Goal: Information Seeking & Learning: Learn about a topic

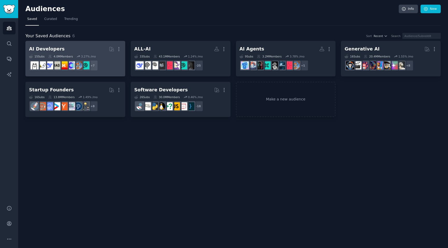
click at [34, 50] on div "AI Developers" at bounding box center [46, 49] width 35 height 6
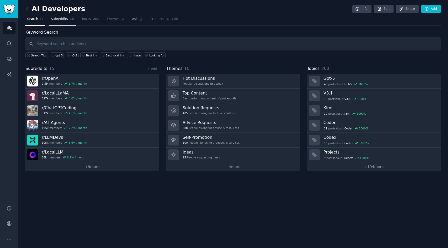
click at [59, 24] on link "Subreddits 15" at bounding box center [62, 20] width 27 height 11
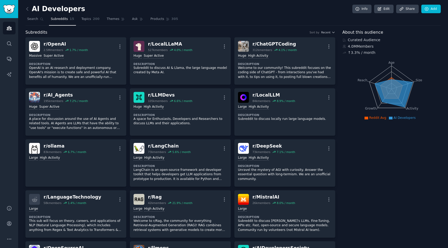
click at [366, 119] on icon at bounding box center [366, 118] width 4 height 3
click at [87, 23] on link "Topics 200" at bounding box center [91, 20] width 22 height 11
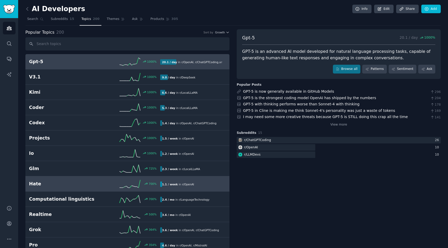
click at [65, 185] on h2 "Hate" at bounding box center [62, 184] width 66 height 6
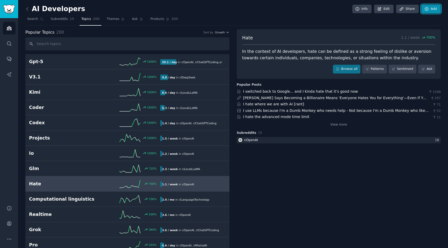
click at [437, 10] on link "Add" at bounding box center [430, 9] width 19 height 9
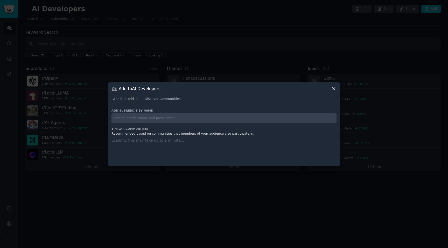
click at [283, 35] on div at bounding box center [224, 124] width 448 height 248
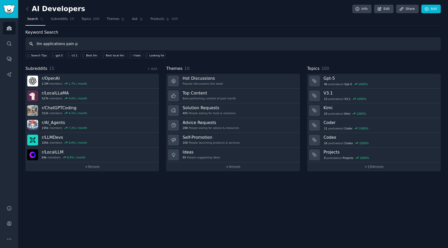
type input "llm applications pain po"
type input "pain"
click at [228, 20] on nav "Search Subreddits 15 Topics 200 Themes Ask Products 305" at bounding box center [232, 20] width 415 height 11
click at [386, 9] on link "Edit" at bounding box center [383, 9] width 19 height 9
click at [10, 44] on icon "Sidebar" at bounding box center [9, 43] width 4 height 4
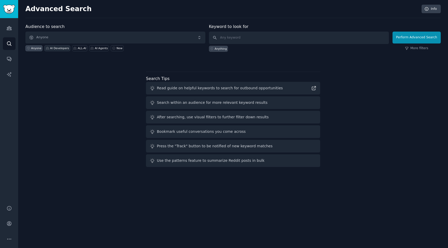
click at [60, 46] on div "AI Developers" at bounding box center [57, 48] width 26 height 6
click at [233, 40] on input "text" at bounding box center [299, 38] width 180 height 12
click at [223, 49] on div "Anything" at bounding box center [221, 49] width 12 height 4
click at [233, 39] on input "text" at bounding box center [299, 38] width 180 height 12
type input "pain points"
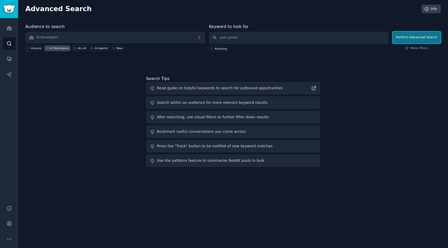
click at [406, 39] on button "Perform Advanced Search" at bounding box center [416, 38] width 48 height 12
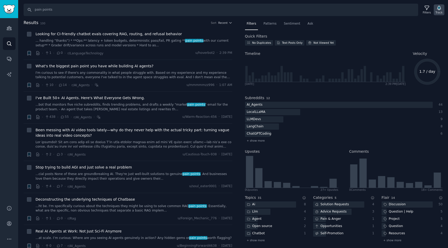
click at [438, 9] on icon "button" at bounding box center [439, 8] width 4 height 4
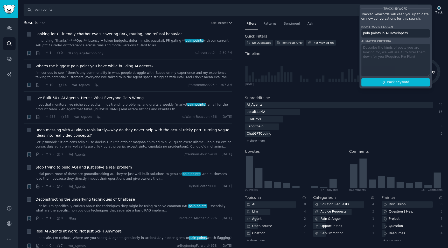
click at [403, 53] on div "Track Keyword Tracked keywords will keep you up to date on new conversations fo…" at bounding box center [395, 46] width 73 height 84
click at [397, 52] on div "Track Keyword Tracked keywords will keep you up to date on new conversations fo…" at bounding box center [395, 46] width 73 height 84
click at [379, 52] on div "Track Keyword Tracked keywords will keep you up to date on new conversations fo…" at bounding box center [395, 46] width 73 height 84
drag, startPoint x: 377, startPoint y: 49, endPoint x: 363, endPoint y: 46, distance: 13.8
click at [375, 48] on div "Track Keyword Tracked keywords will keep you up to date on new conversations fo…" at bounding box center [395, 46] width 73 height 84
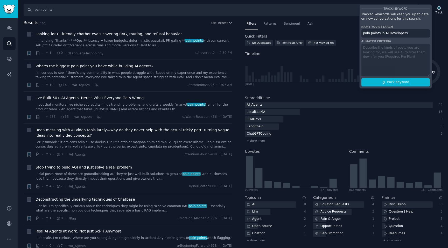
click at [363, 46] on div "Track Keyword Tracked keywords will keep you up to date on new conversations fo…" at bounding box center [395, 46] width 73 height 84
click at [367, 49] on div "Track Keyword Tracked keywords will keep you up to date on new conversations fo…" at bounding box center [395, 46] width 73 height 84
click at [368, 49] on div "Track Keyword Tracked keywords will keep you up to date on new conversations fo…" at bounding box center [395, 46] width 73 height 84
drag, startPoint x: 389, startPoint y: 11, endPoint x: 374, endPoint y: 11, distance: 15.8
click at [372, 14] on div "Track Keyword Tracked keywords will keep you up to date on new conversations fo…" at bounding box center [395, 46] width 73 height 84
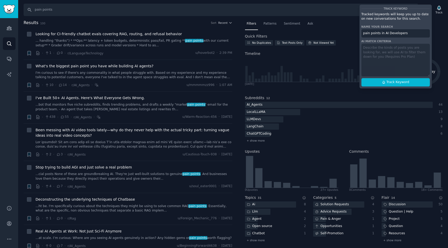
drag, startPoint x: 407, startPoint y: 34, endPoint x: 415, endPoint y: 34, distance: 7.8
click at [412, 34] on input "pain points in AI Developers" at bounding box center [395, 33] width 68 height 8
click at [379, 62] on div "Track Keyword Tracked keywords will keep you up to date on new conversations fo…" at bounding box center [395, 46] width 73 height 84
click at [385, 53] on div "Track Keyword Tracked keywords will keep you up to date on new conversations fo…" at bounding box center [395, 46] width 73 height 84
click at [408, 33] on input "pain points in AI Developers" at bounding box center [395, 33] width 68 height 8
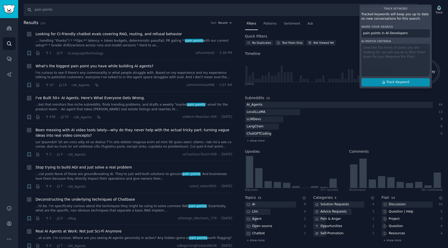
click at [388, 82] on span "Track Keyword" at bounding box center [397, 82] width 23 height 5
type input "pain points in AI Developers"
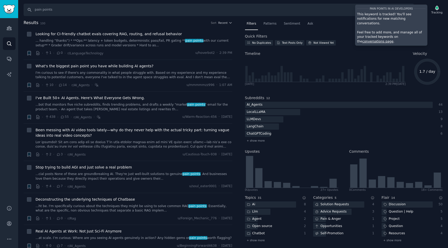
click at [393, 40] on link "conversations page" at bounding box center [377, 42] width 31 height 4
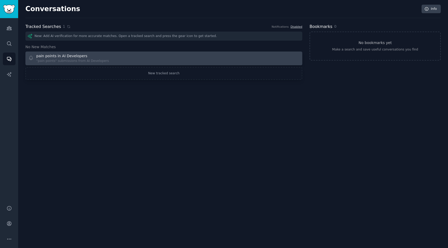
click at [122, 56] on div "pain points in AI Developers "pain points" submissions from AI Developers" at bounding box center [94, 58] width 132 height 10
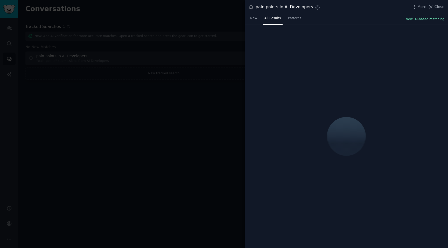
click at [419, 19] on button "New: AI-based matching" at bounding box center [424, 19] width 39 height 5
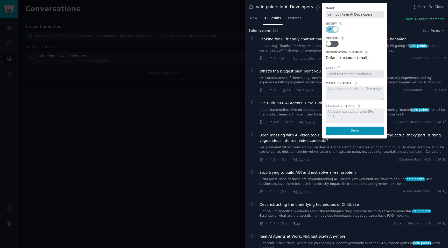
click at [357, 91] on div at bounding box center [354, 93] width 58 height 15
click at [346, 110] on div at bounding box center [354, 116] width 58 height 15
click at [212, 66] on div at bounding box center [224, 124] width 448 height 248
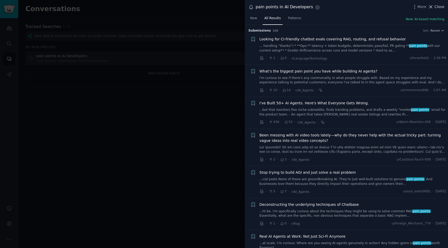
click at [443, 8] on span "Close" at bounding box center [439, 6] width 10 height 5
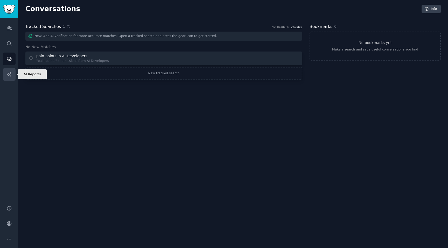
click at [9, 70] on link "AI Reports" at bounding box center [9, 74] width 13 height 13
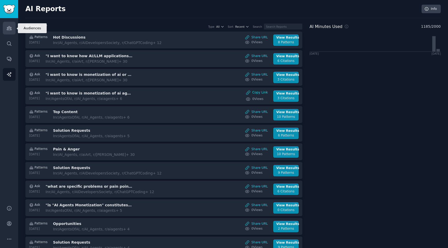
click at [6, 33] on link "Audiences" at bounding box center [9, 28] width 13 height 13
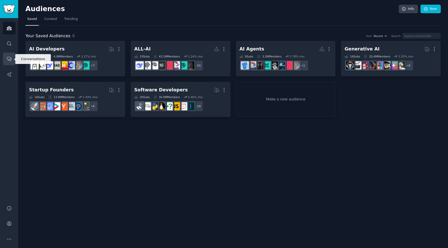
click at [13, 55] on link "Conversations" at bounding box center [9, 59] width 13 height 13
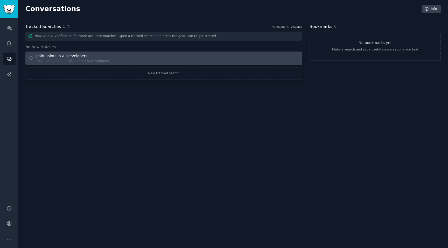
click at [99, 59] on div ""pain points" submissions from AI Developers" at bounding box center [72, 61] width 73 height 5
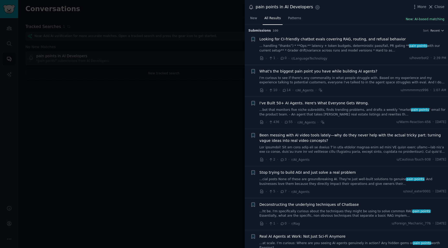
click at [416, 20] on button "New: AI-based matching" at bounding box center [424, 19] width 39 height 5
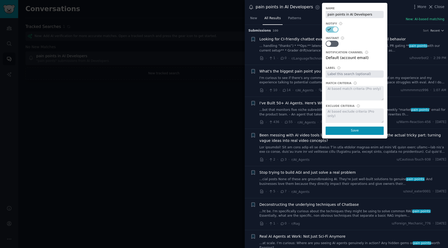
click at [349, 89] on div at bounding box center [354, 93] width 58 height 15
click at [338, 90] on div at bounding box center [354, 93] width 58 height 15
drag, startPoint x: 338, startPoint y: 90, endPoint x: 343, endPoint y: 112, distance: 22.1
click at [338, 93] on div at bounding box center [354, 93] width 58 height 15
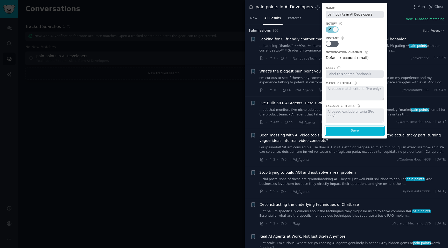
click at [348, 127] on button "Save" at bounding box center [354, 131] width 58 height 8
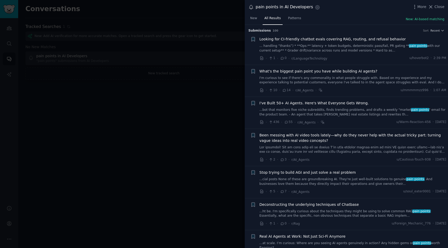
click at [195, 108] on div at bounding box center [224, 124] width 448 height 248
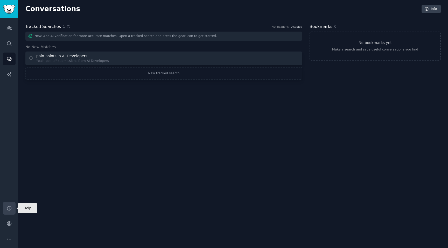
click at [9, 208] on icon "Sidebar" at bounding box center [9, 208] width 4 height 4
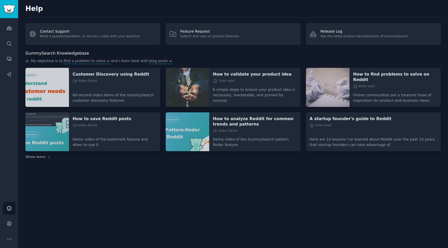
click at [213, 231] on div "Help Contact Support Write a question/problem, or record a video with your ques…" at bounding box center [233, 124] width 430 height 248
click at [381, 75] on p "How to find problems to solve on Reddit" at bounding box center [395, 77] width 84 height 11
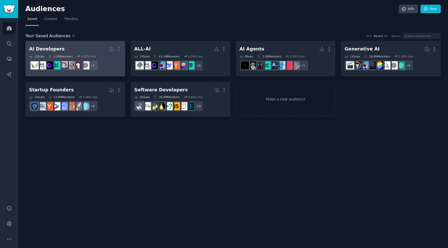
click at [51, 47] on div "AI Developers" at bounding box center [46, 49] width 35 height 6
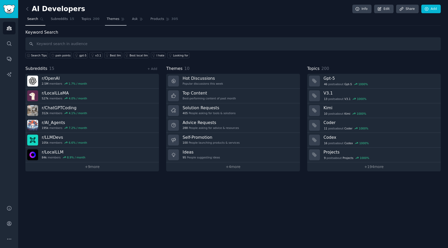
click at [114, 17] on span "Themes" at bounding box center [113, 19] width 13 height 5
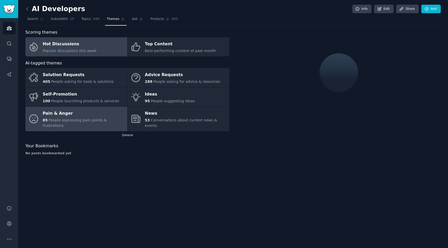
click at [85, 112] on div "Pain & Anger" at bounding box center [84, 114] width 82 height 8
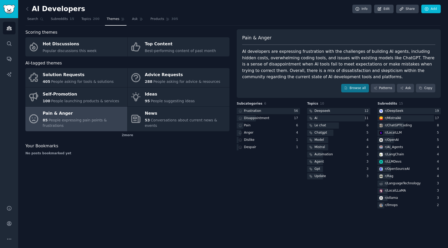
click at [95, 120] on span "People expressing pain points & frustrations" at bounding box center [75, 123] width 64 height 10
click at [320, 161] on div "Agent" at bounding box center [318, 162] width 9 height 5
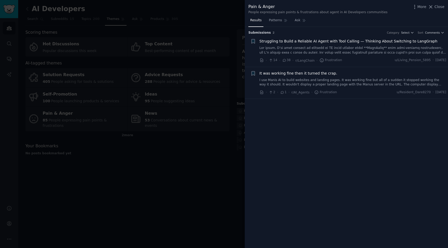
click at [221, 163] on div at bounding box center [224, 124] width 448 height 248
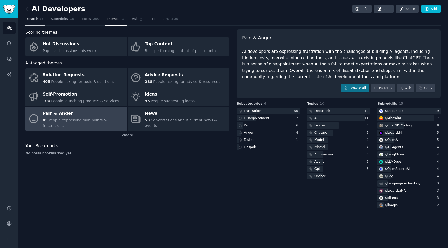
click at [38, 22] on link "Search" at bounding box center [35, 20] width 20 height 11
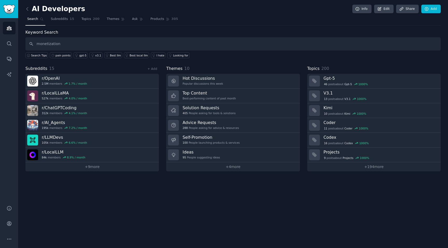
type input "monetization"
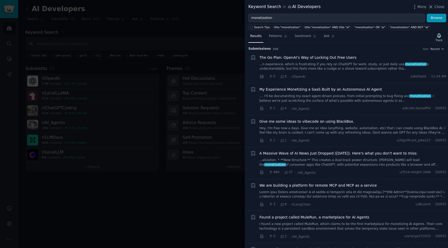
click at [292, 89] on span "My Experience Monetizing a SaaS Built by an Autonomous AI Agent" at bounding box center [320, 89] width 123 height 5
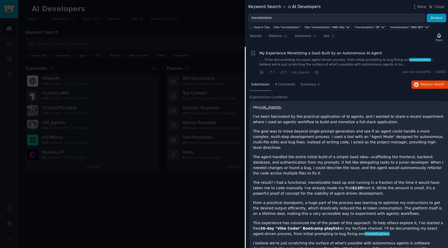
scroll to position [40, 0]
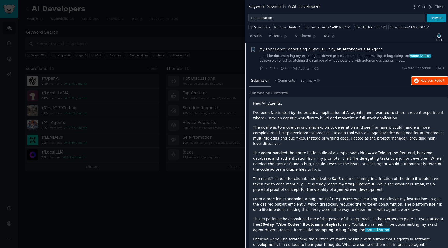
click at [434, 81] on span "on Reddit" at bounding box center [436, 81] width 15 height 4
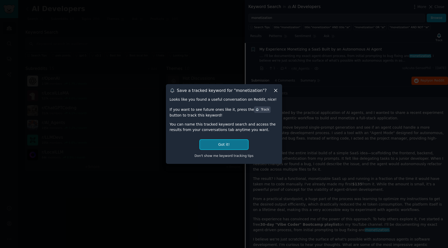
click at [232, 143] on button "Got it!" at bounding box center [224, 145] width 48 height 10
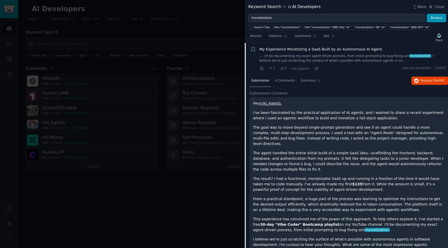
click at [198, 38] on div at bounding box center [224, 124] width 448 height 248
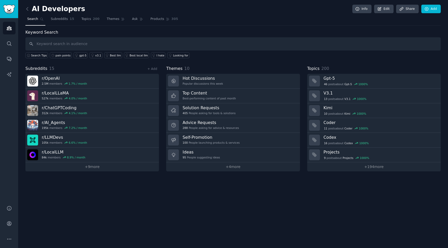
click at [77, 34] on div "Keyword Search Search Tips pain points gpt-5 v3.1 Best llm Best local llm I hat…" at bounding box center [232, 43] width 415 height 29
click at [35, 58] on button "Search Tips" at bounding box center [36, 55] width 23 height 6
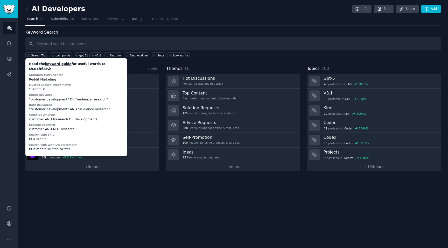
click at [213, 64] on div "Keyword Search Search Tips Read the keyword guide for useful words to search/tr…" at bounding box center [232, 100] width 415 height 142
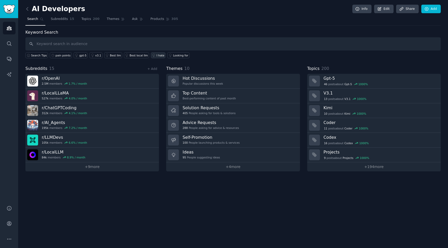
click at [156, 55] on div "I hate" at bounding box center [160, 56] width 8 height 4
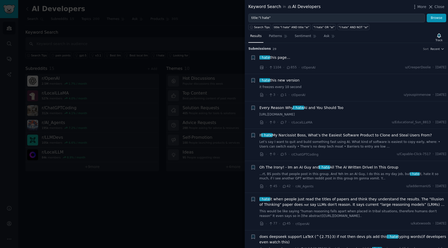
click at [174, 29] on div at bounding box center [224, 124] width 448 height 248
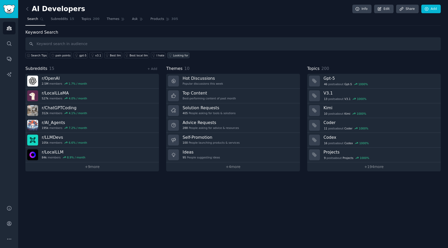
click at [173, 56] on div "Looking for" at bounding box center [180, 56] width 15 height 4
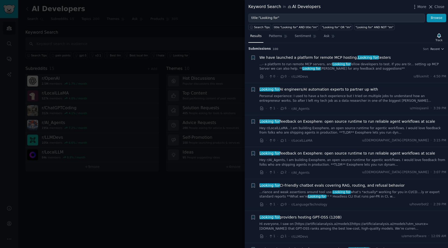
click at [230, 22] on div at bounding box center [224, 124] width 448 height 248
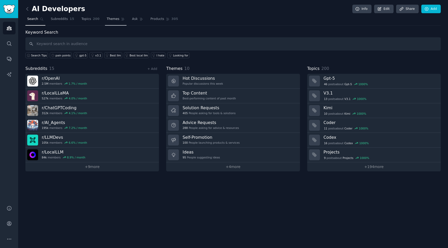
click at [105, 19] on link "Themes" at bounding box center [116, 20] width 22 height 11
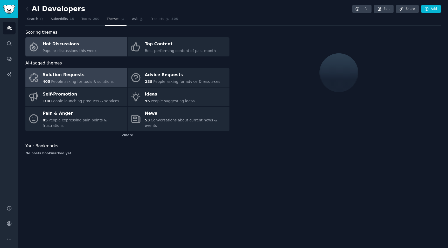
click at [82, 75] on div "Solution Requests" at bounding box center [78, 75] width 71 height 8
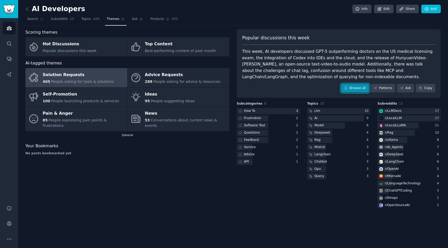
click at [347, 87] on icon at bounding box center [346, 88] width 2 height 3
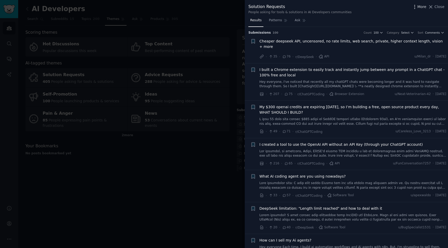
click at [417, 9] on icon "button" at bounding box center [414, 6] width 5 height 5
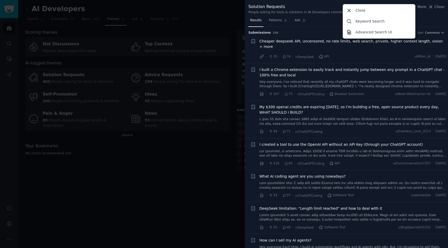
click at [425, 18] on div "Results Patterns Ask" at bounding box center [346, 21] width 203 height 11
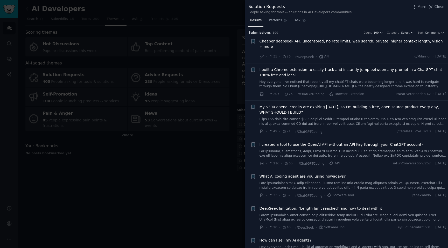
click at [402, 30] on div "Submission s 100 Count 100 Category Select Sort Comments" at bounding box center [346, 31] width 196 height 8
click at [403, 31] on span "Select" at bounding box center [405, 33] width 8 height 4
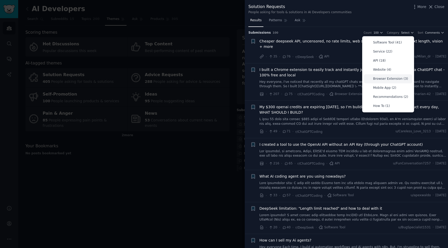
click at [389, 79] on p "Browser Extension (3)" at bounding box center [390, 79] width 35 height 5
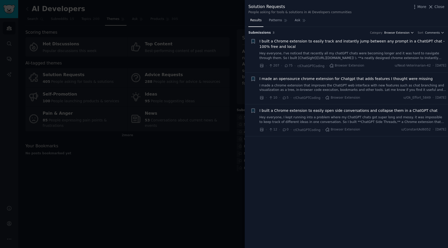
click at [402, 31] on span "Browser Extension" at bounding box center [396, 33] width 25 height 4
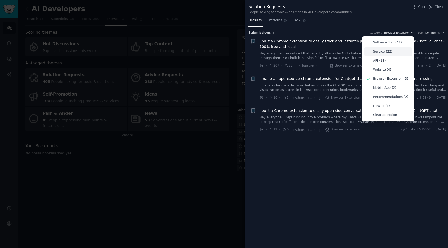
click at [391, 51] on p "Service (22)" at bounding box center [382, 51] width 19 height 5
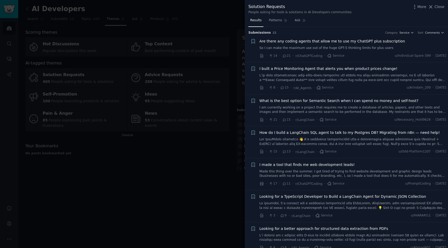
click at [156, 40] on div at bounding box center [224, 124] width 448 height 248
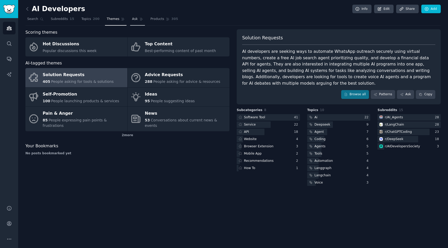
click at [134, 23] on link "Ask" at bounding box center [137, 20] width 15 height 11
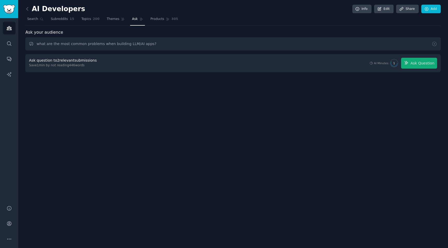
click at [310, 63] on div "Ask question to 2 relevant submissions Save 1 min by not reading 446 words AI M…" at bounding box center [233, 63] width 408 height 11
click at [264, 90] on div "AI Developers Info Edit Share Add Search Subreddits 15 Topics 200 Themes Ask Pr…" at bounding box center [233, 124] width 430 height 248
click at [162, 46] on input "what are the most common problems when building LLM/AI apps?" at bounding box center [232, 43] width 415 height 13
type input "what are the most common problems for developers in this communities?"
click at [414, 63] on span "Ask Question" at bounding box center [422, 63] width 24 height 5
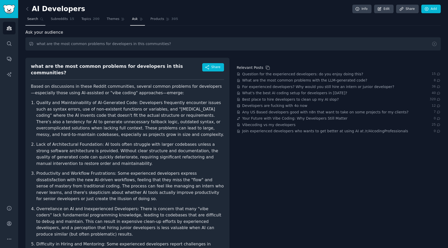
click at [35, 20] on span "Search" at bounding box center [32, 19] width 11 height 5
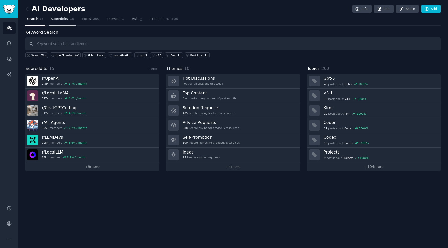
click at [64, 19] on span "Subreddits" at bounding box center [59, 19] width 17 height 5
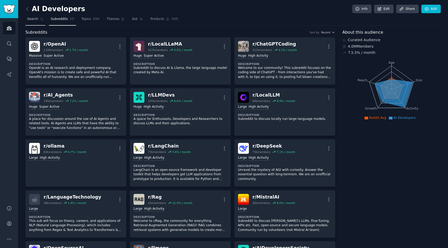
click at [34, 20] on span "Search" at bounding box center [32, 19] width 11 height 5
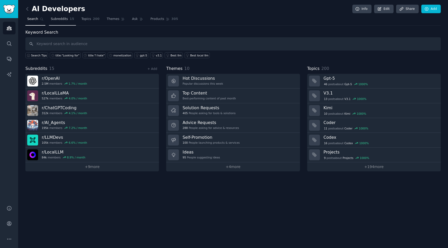
click at [55, 19] on span "Subreddits" at bounding box center [59, 19] width 17 height 5
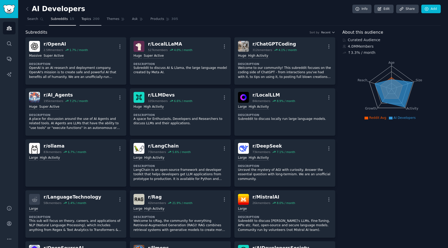
click at [85, 19] on span "Topics" at bounding box center [86, 19] width 10 height 5
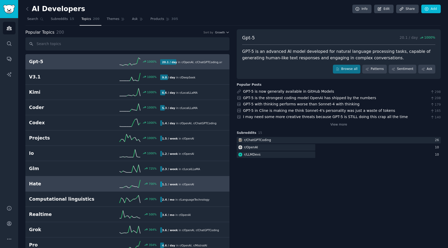
click at [79, 183] on h2 "Hate" at bounding box center [62, 184] width 66 height 6
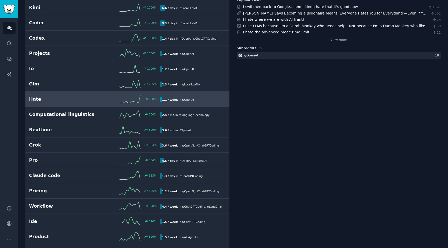
scroll to position [103, 0]
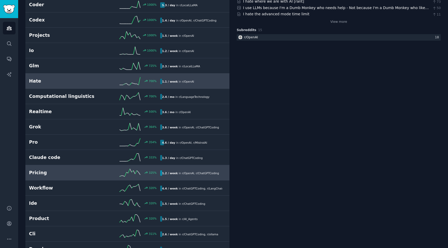
click at [78, 171] on h2 "Pricing" at bounding box center [62, 173] width 66 height 6
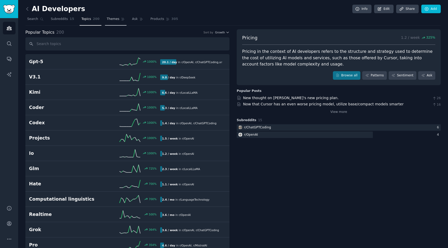
click at [108, 19] on span "Themes" at bounding box center [113, 19] width 13 height 5
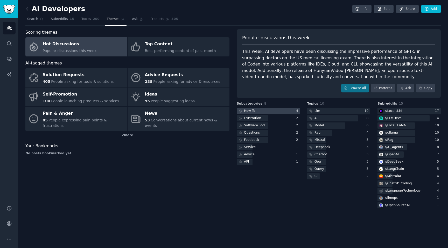
click at [258, 112] on div at bounding box center [268, 111] width 63 height 6
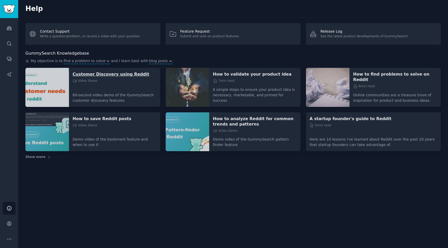
click at [120, 77] on p "Customer Discovery using Reddit" at bounding box center [115, 74] width 84 height 5
